Goal: Task Accomplishment & Management: Use online tool/utility

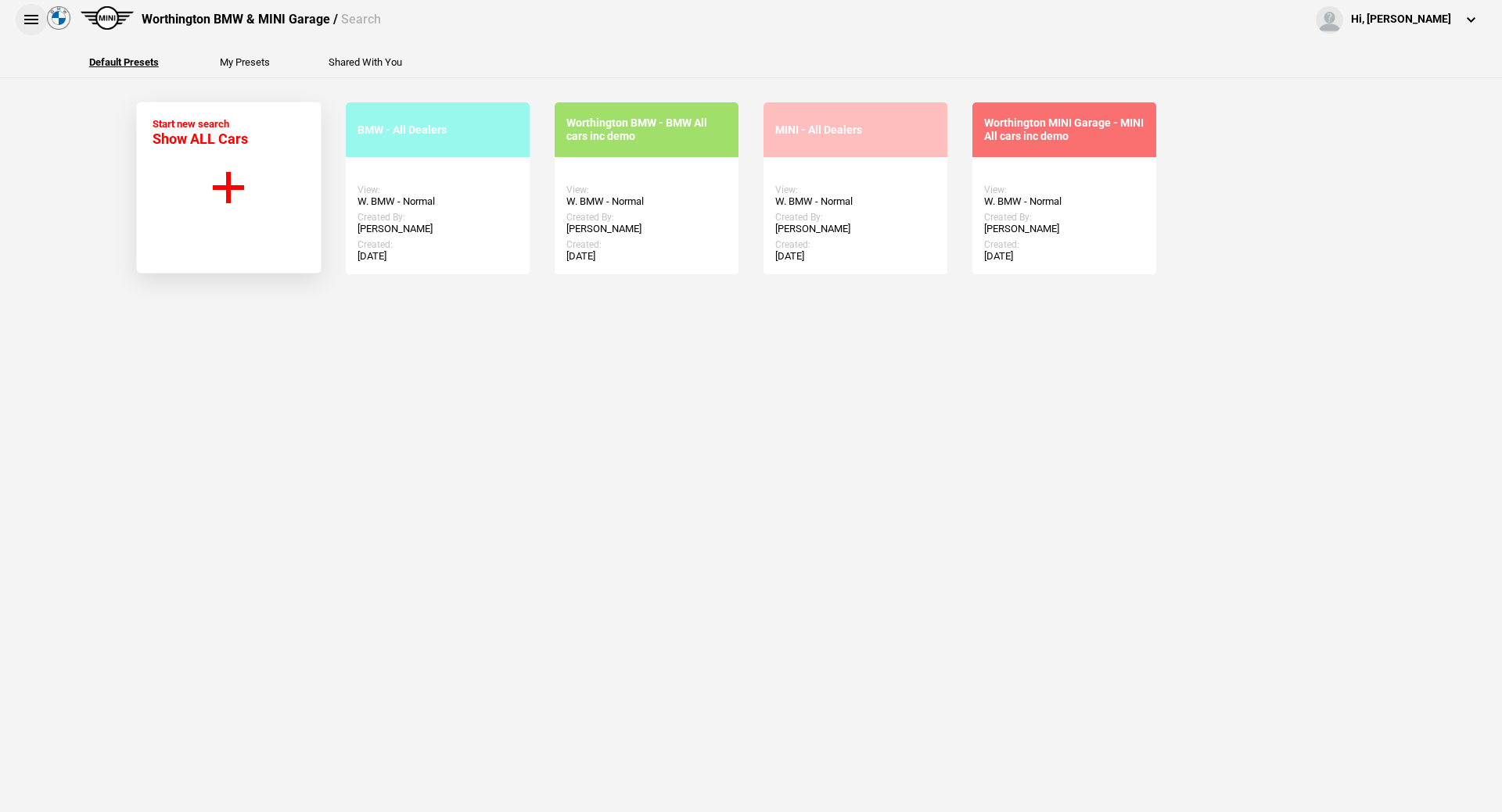
click at [32, 26] on button at bounding box center [31, 19] width 31 height 31
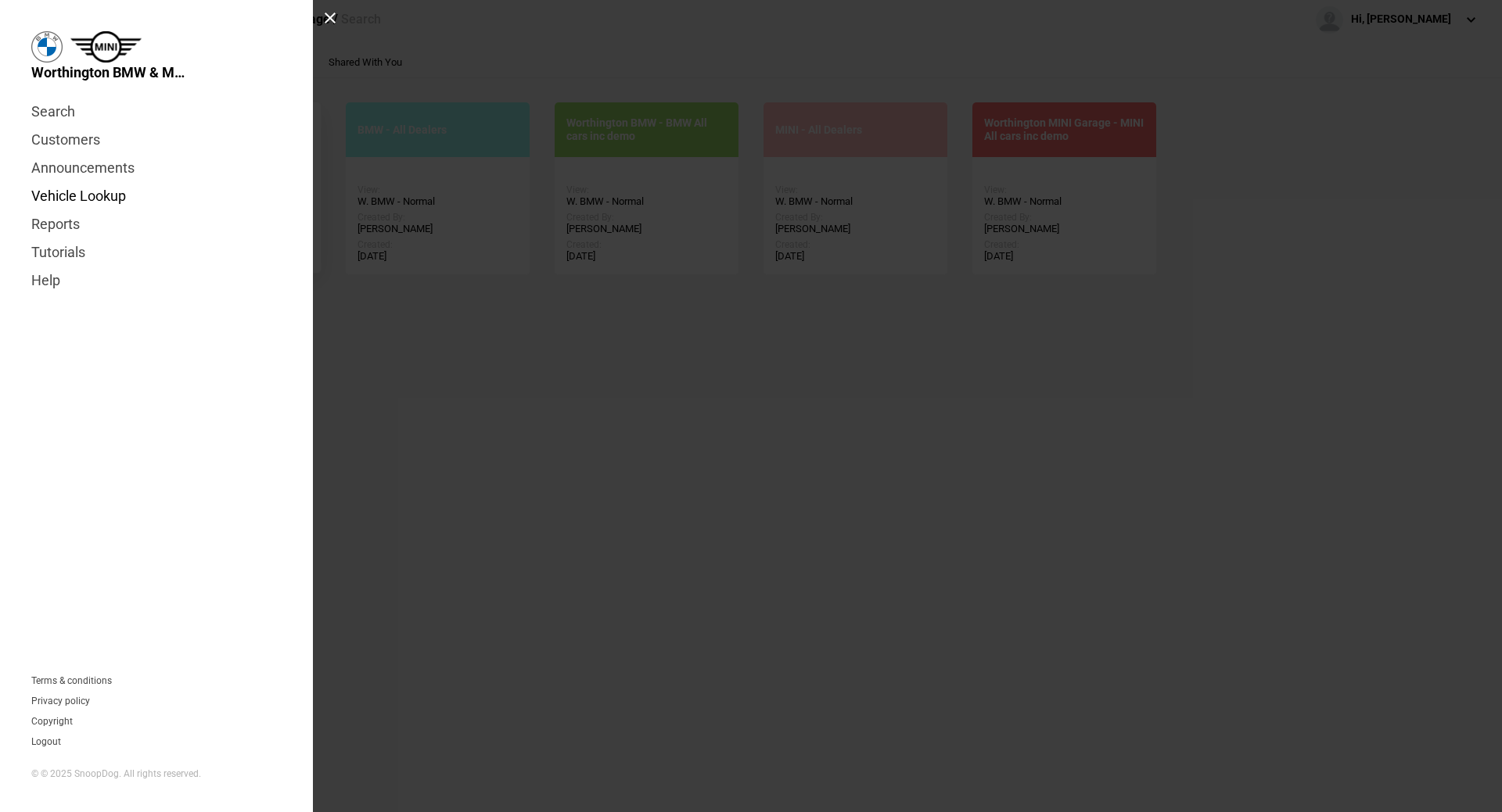
click at [72, 202] on link "Vehicle Lookup" at bounding box center [156, 195] width 250 height 28
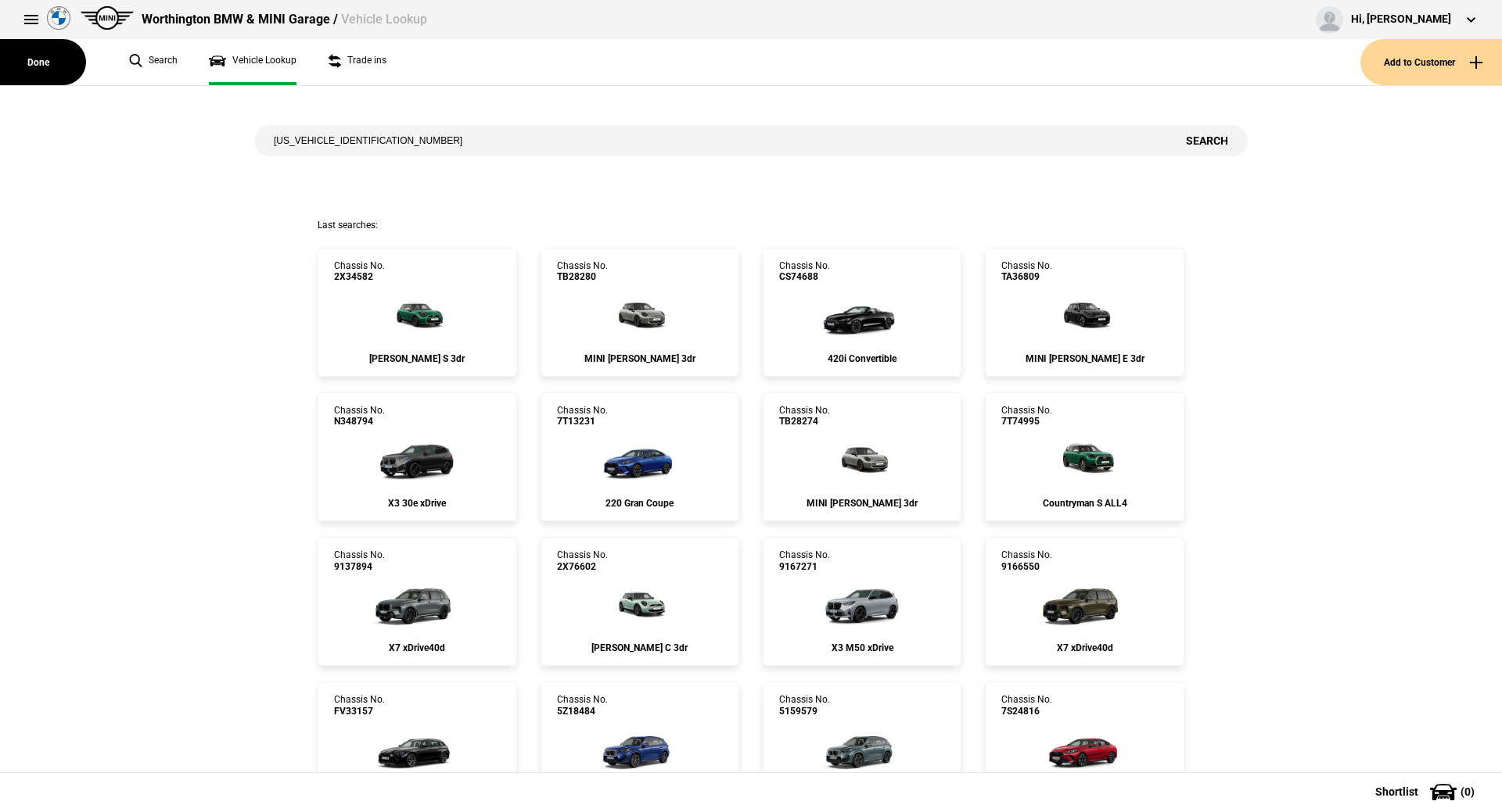
type input "[US_VEHICLE_IDENTIFICATION_NUMBER]"
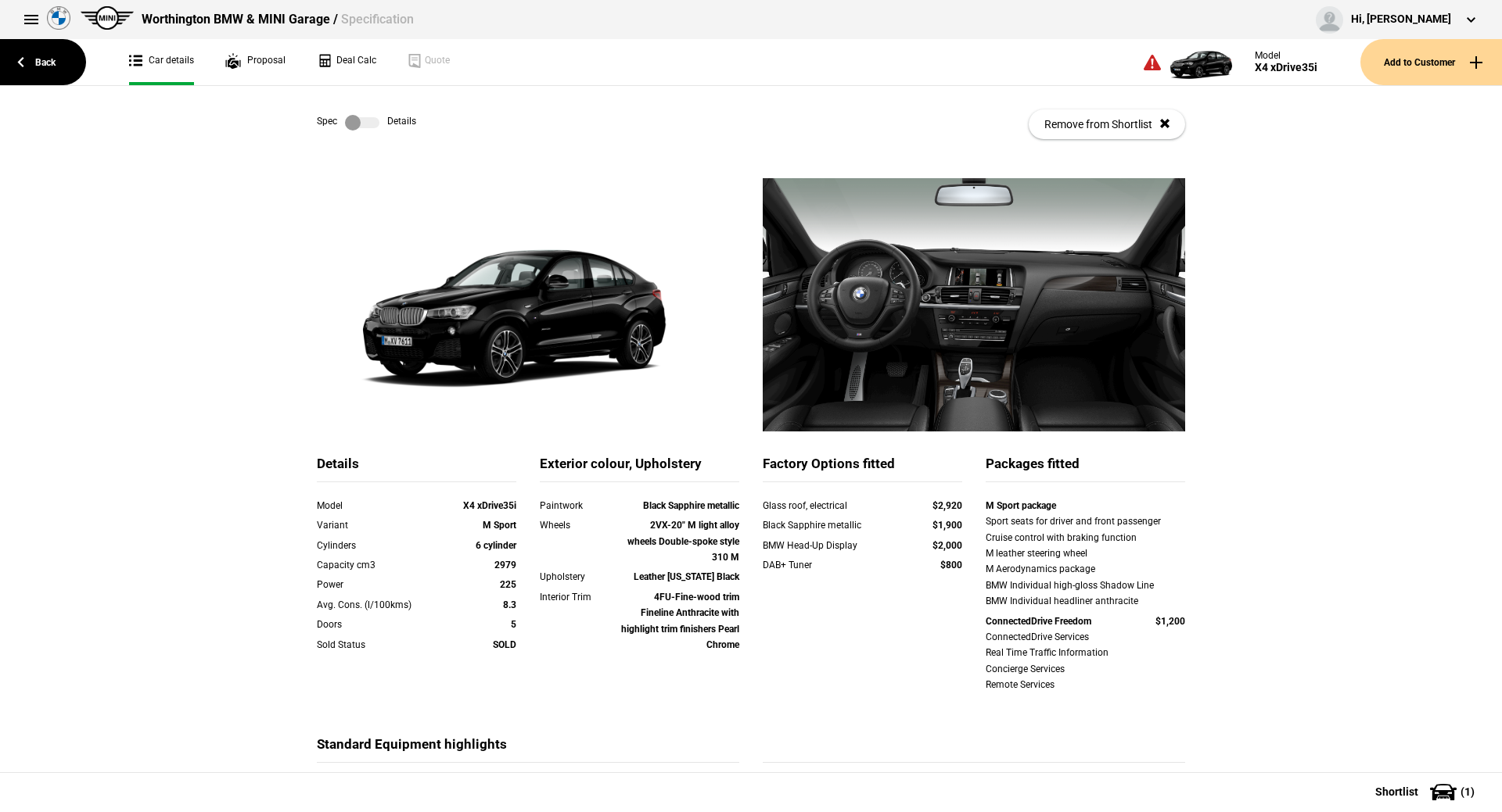
click at [338, 121] on link at bounding box center [363, 123] width 50 height 15
